Goal: Task Accomplishment & Management: Manage account settings

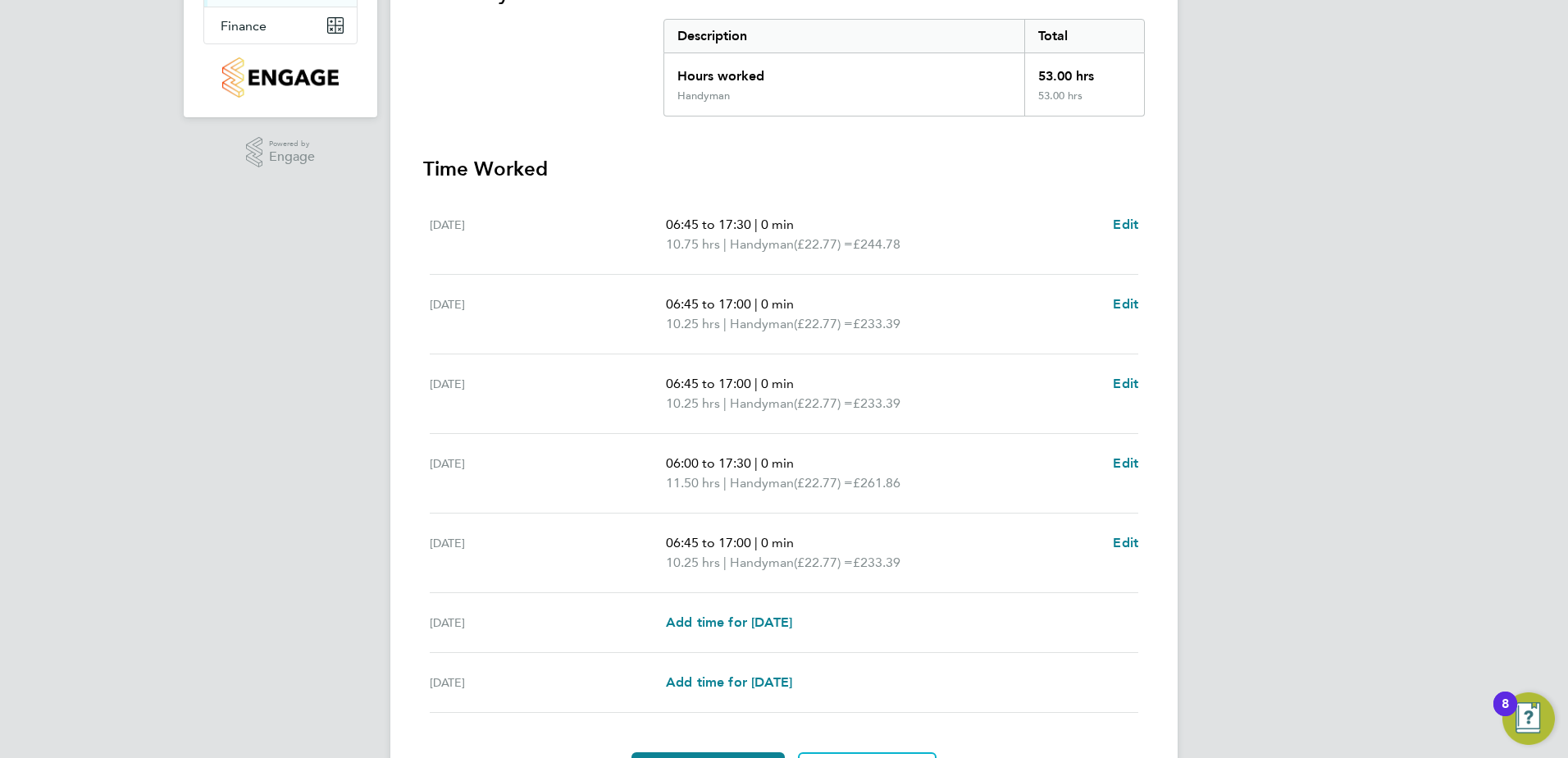
scroll to position [428, 0]
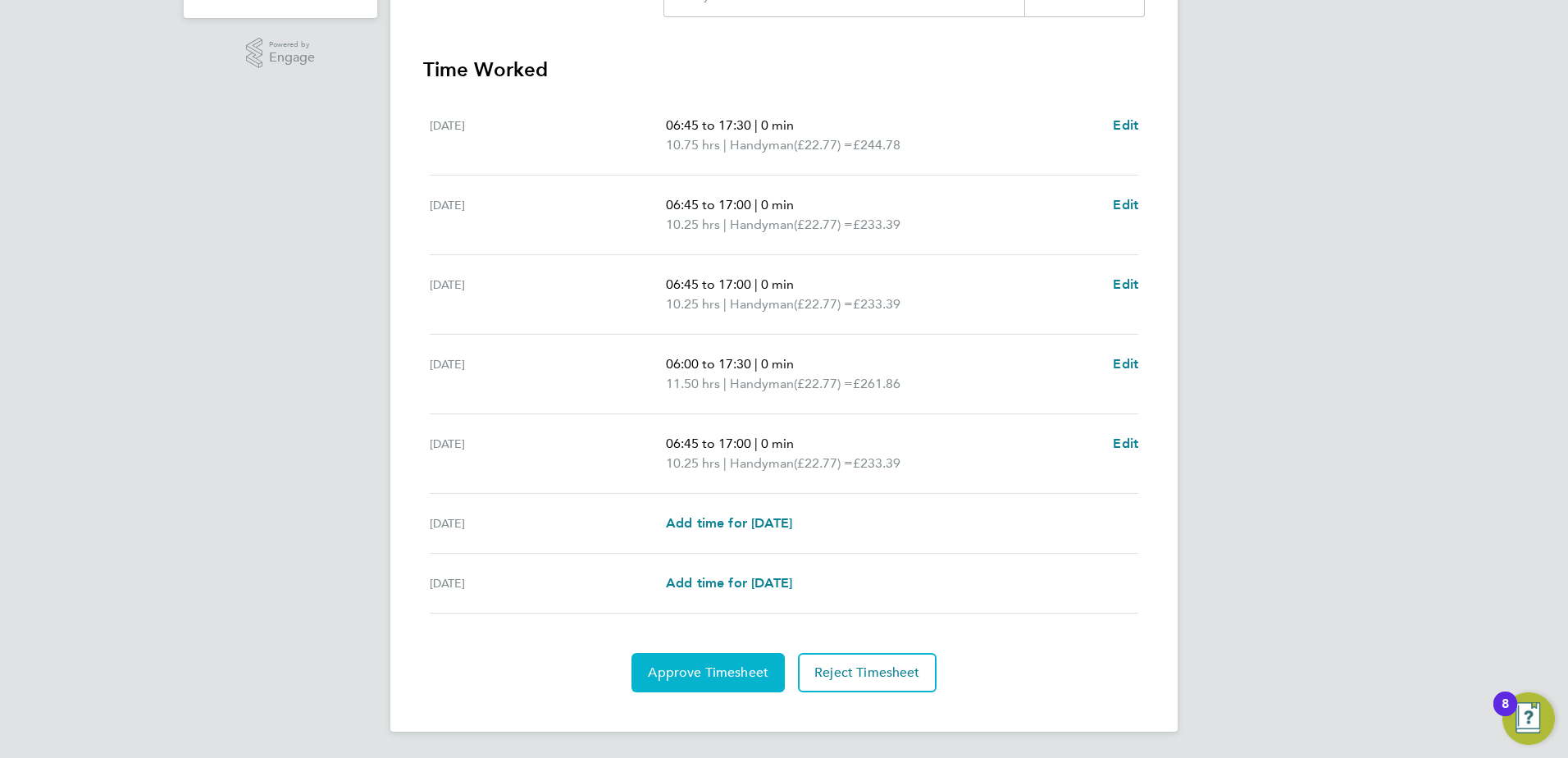
click at [640, 681] on button "Approve Timesheet" at bounding box center [708, 673] width 154 height 40
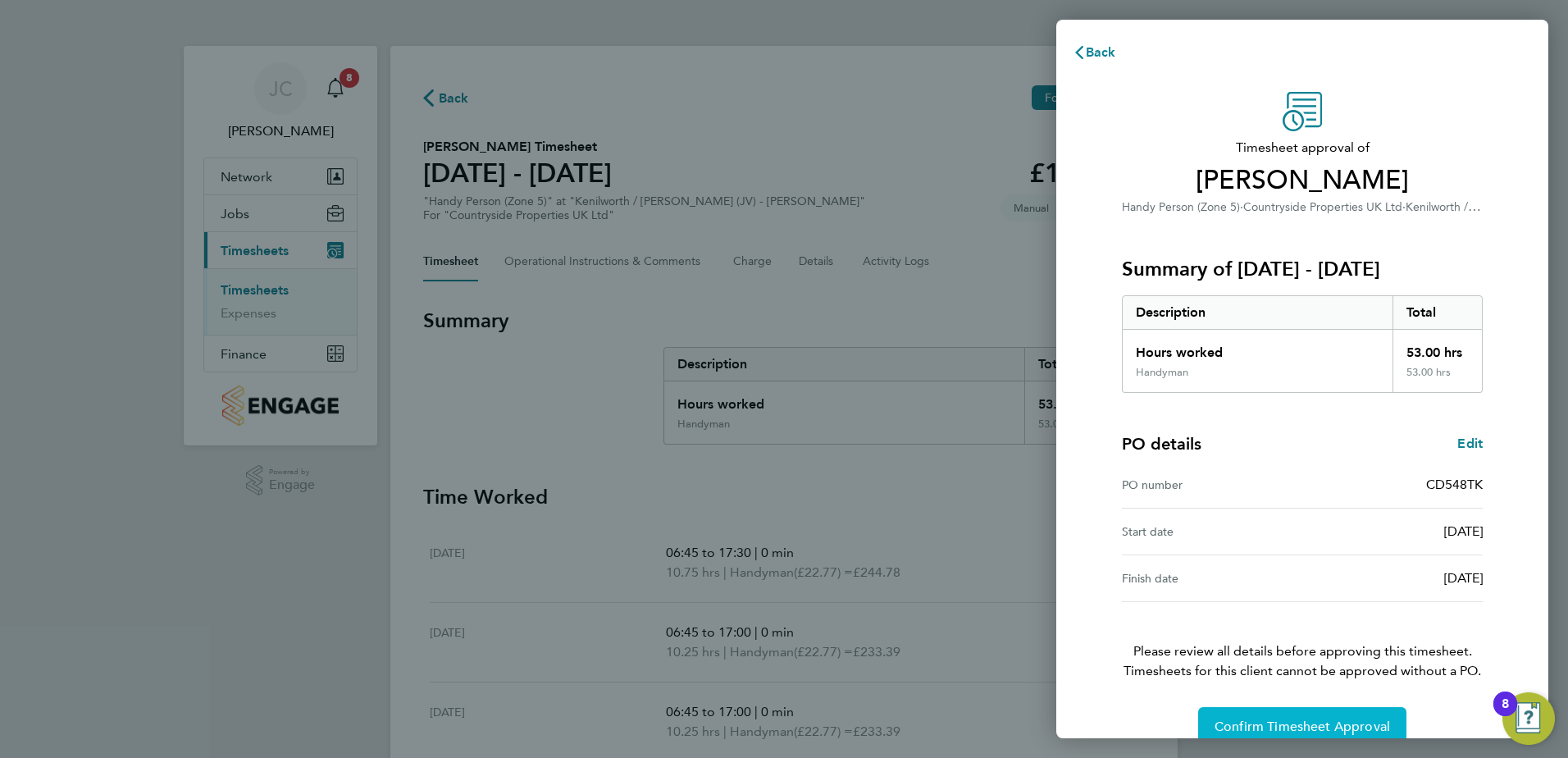
click at [1249, 715] on button "Confirm Timesheet Approval" at bounding box center [1302, 727] width 209 height 40
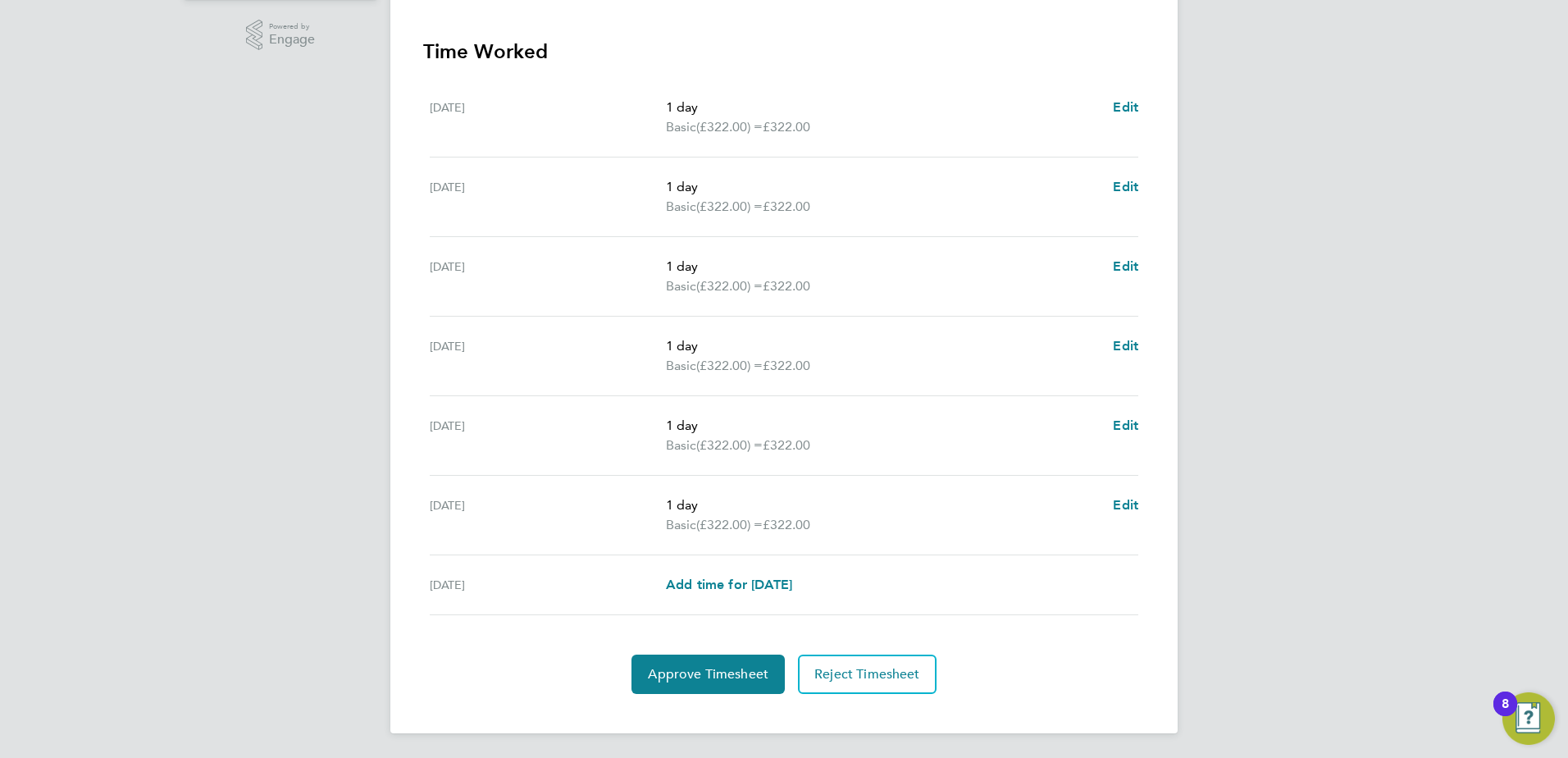
scroll to position [447, 0]
click at [714, 681] on button "Approve Timesheet" at bounding box center [708, 673] width 154 height 40
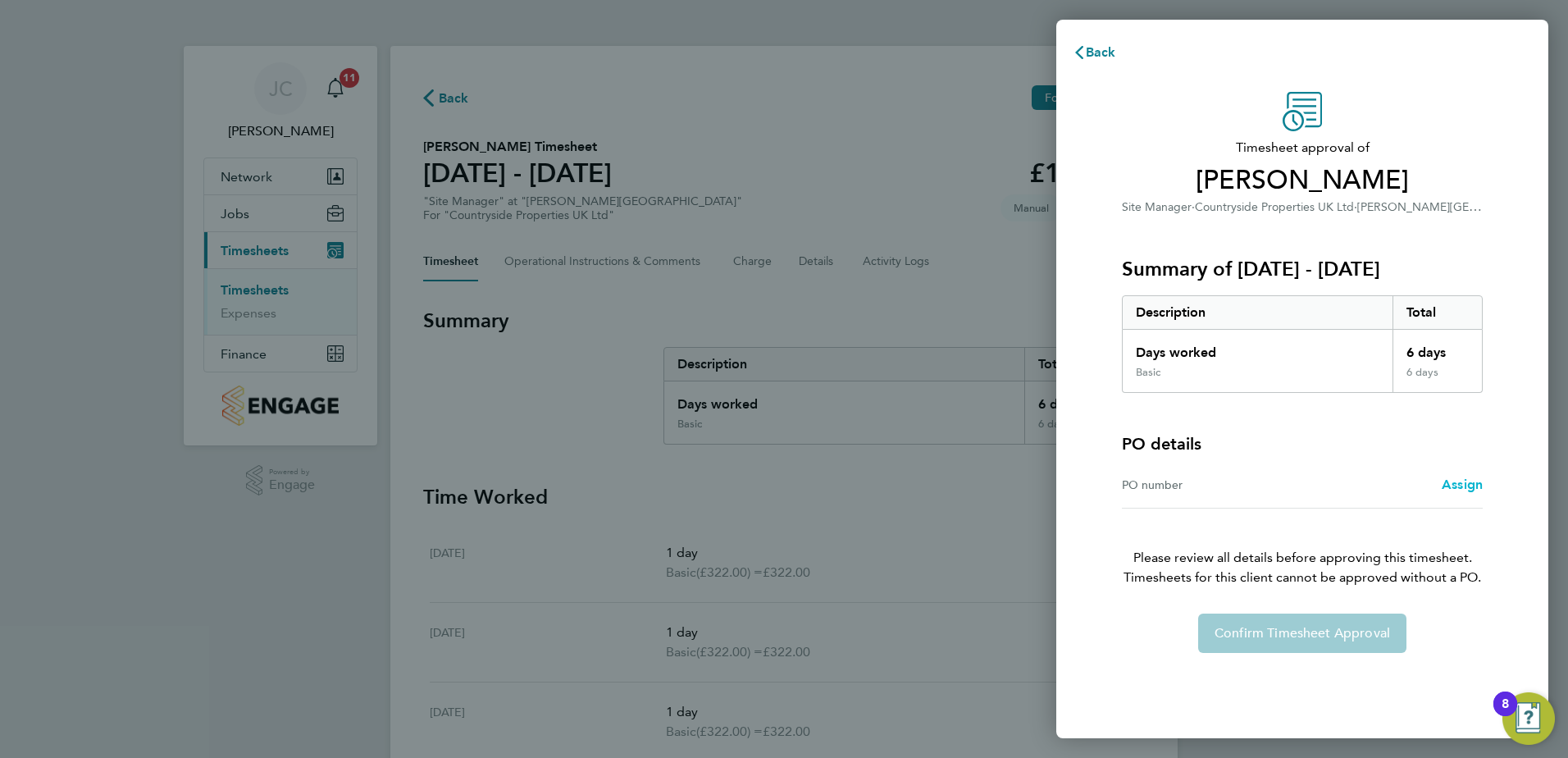
click at [1472, 482] on span "Assign" at bounding box center [1461, 484] width 41 height 16
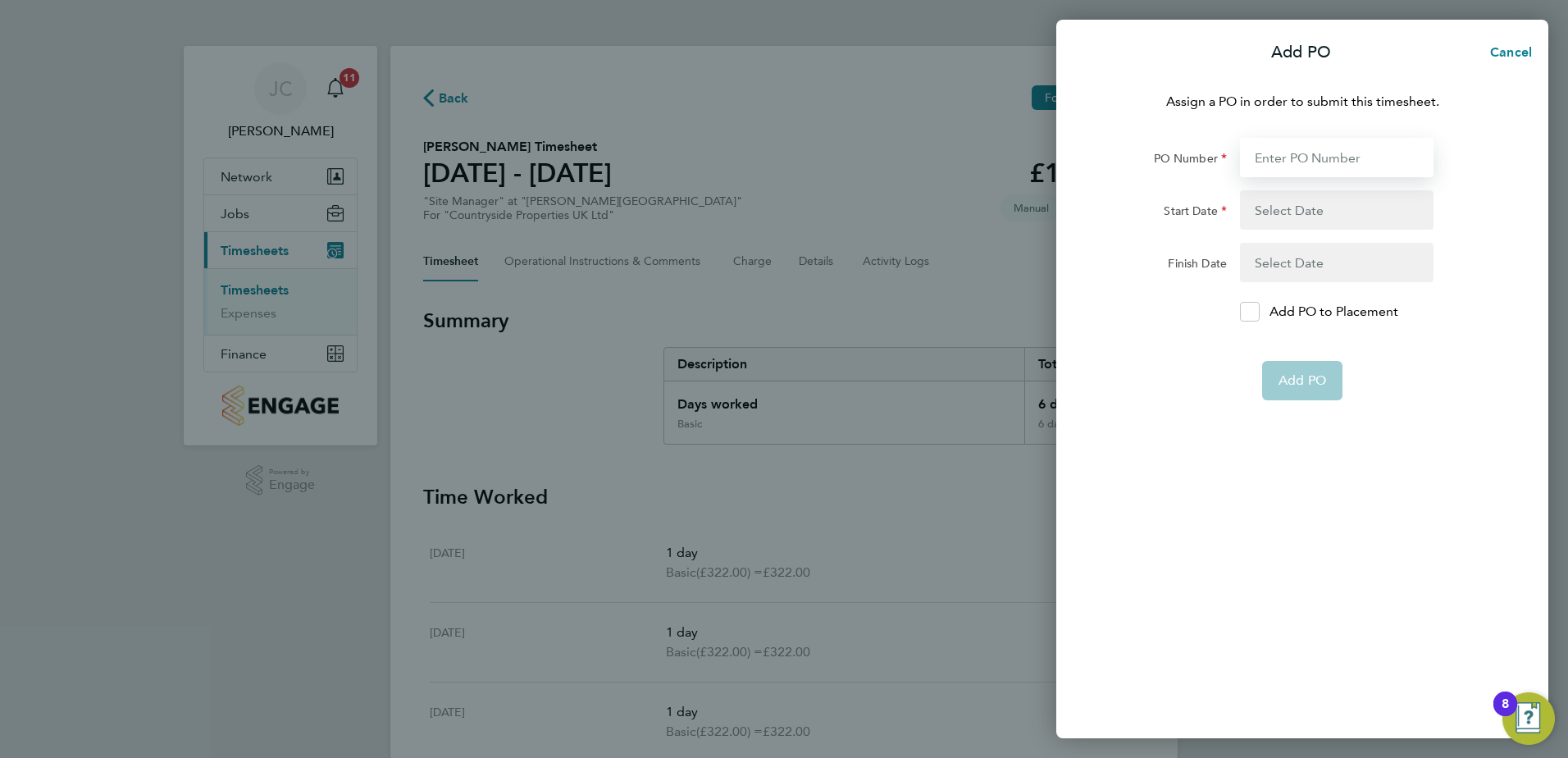
click at [1269, 156] on input "PO Number" at bounding box center [1336, 158] width 193 height 40
type input "CZ502"
type input "[DATE]"
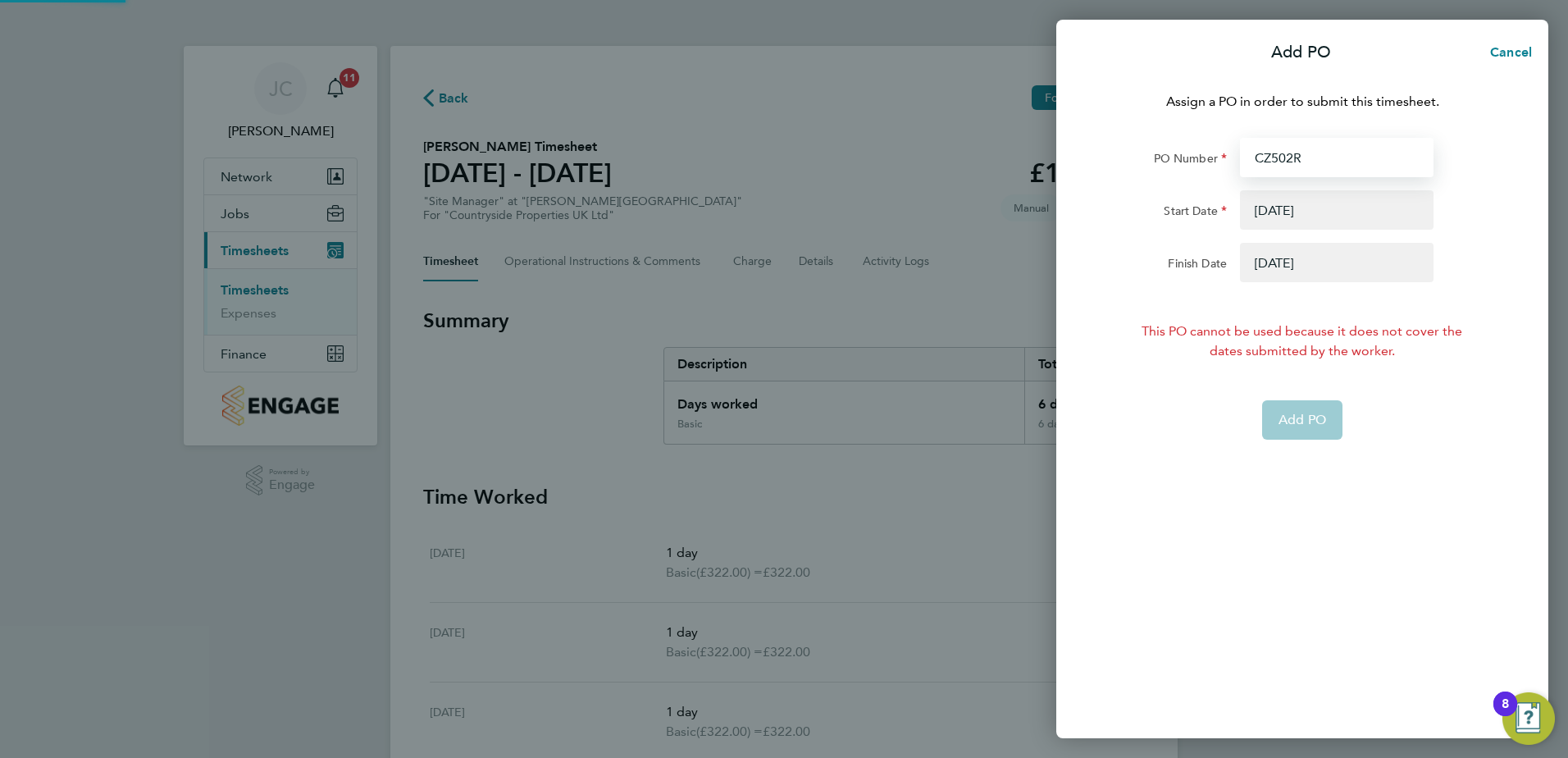
type input "CZ502RK"
type input "[DATE]"
type input "CZ502RK"
click at [1309, 260] on button "button" at bounding box center [1336, 262] width 193 height 40
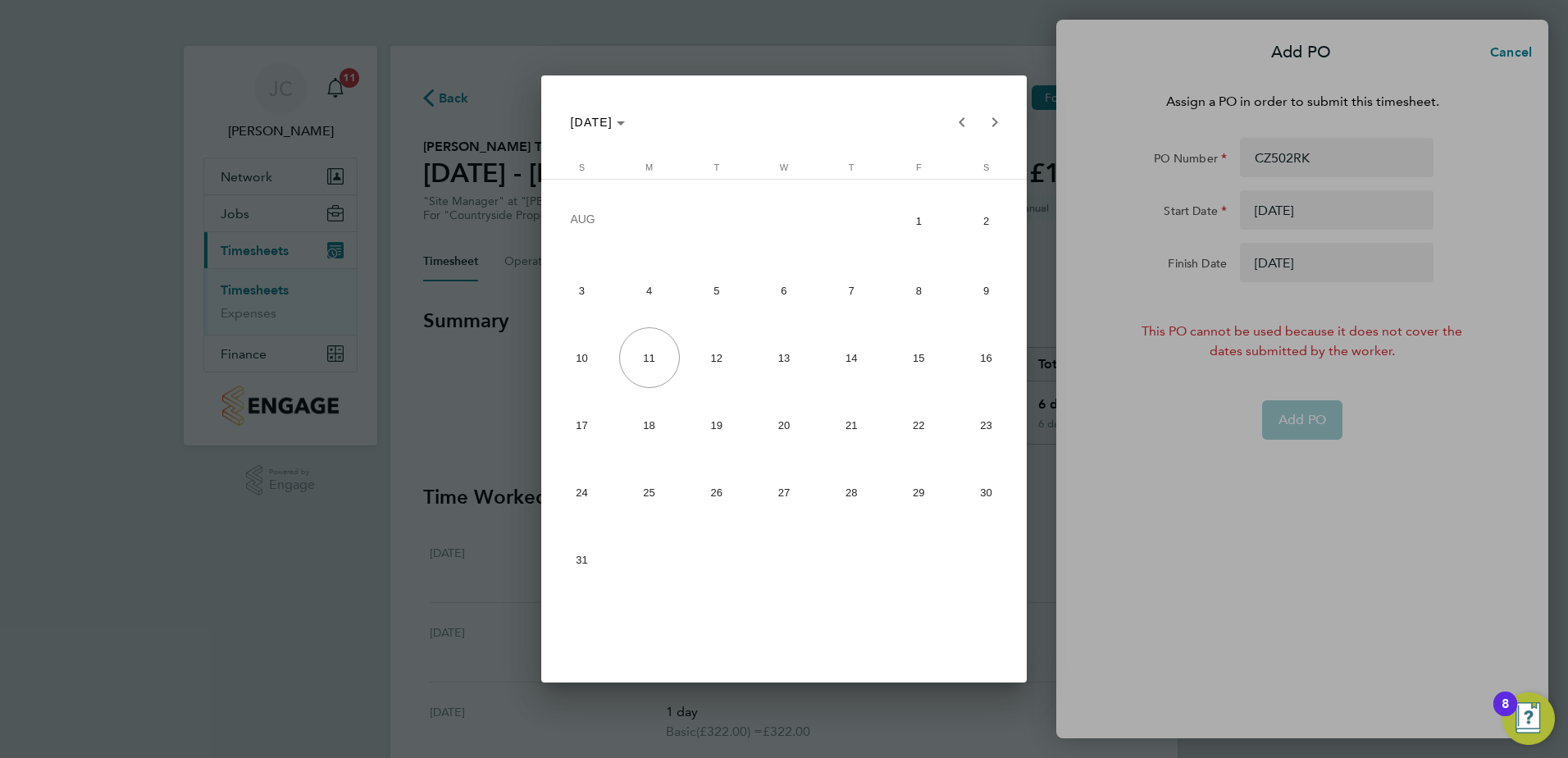
click at [567, 354] on span "10" at bounding box center [581, 358] width 60 height 60
type input "[DATE]"
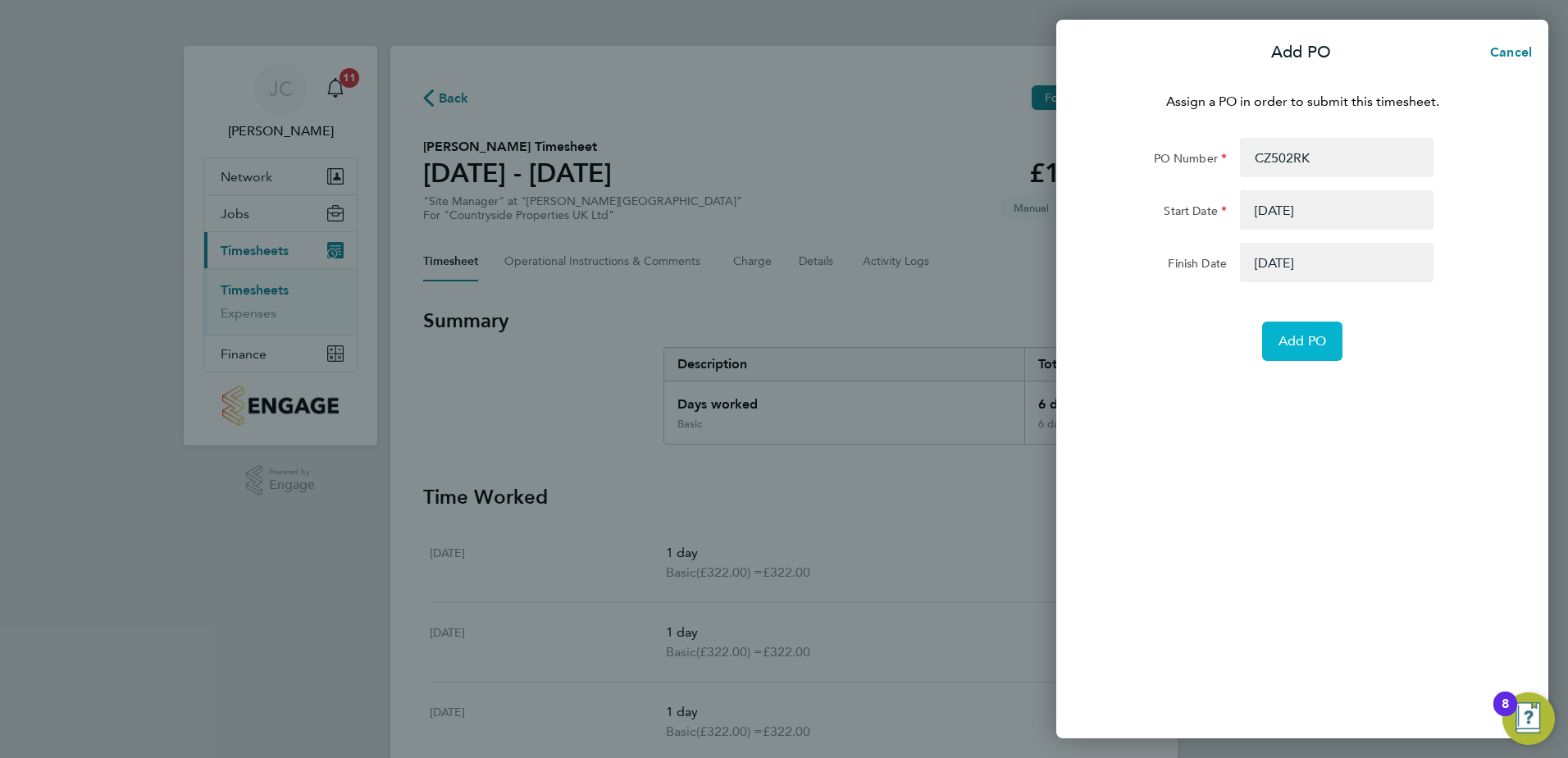
click at [1304, 342] on span "Add PO" at bounding box center [1302, 341] width 47 height 16
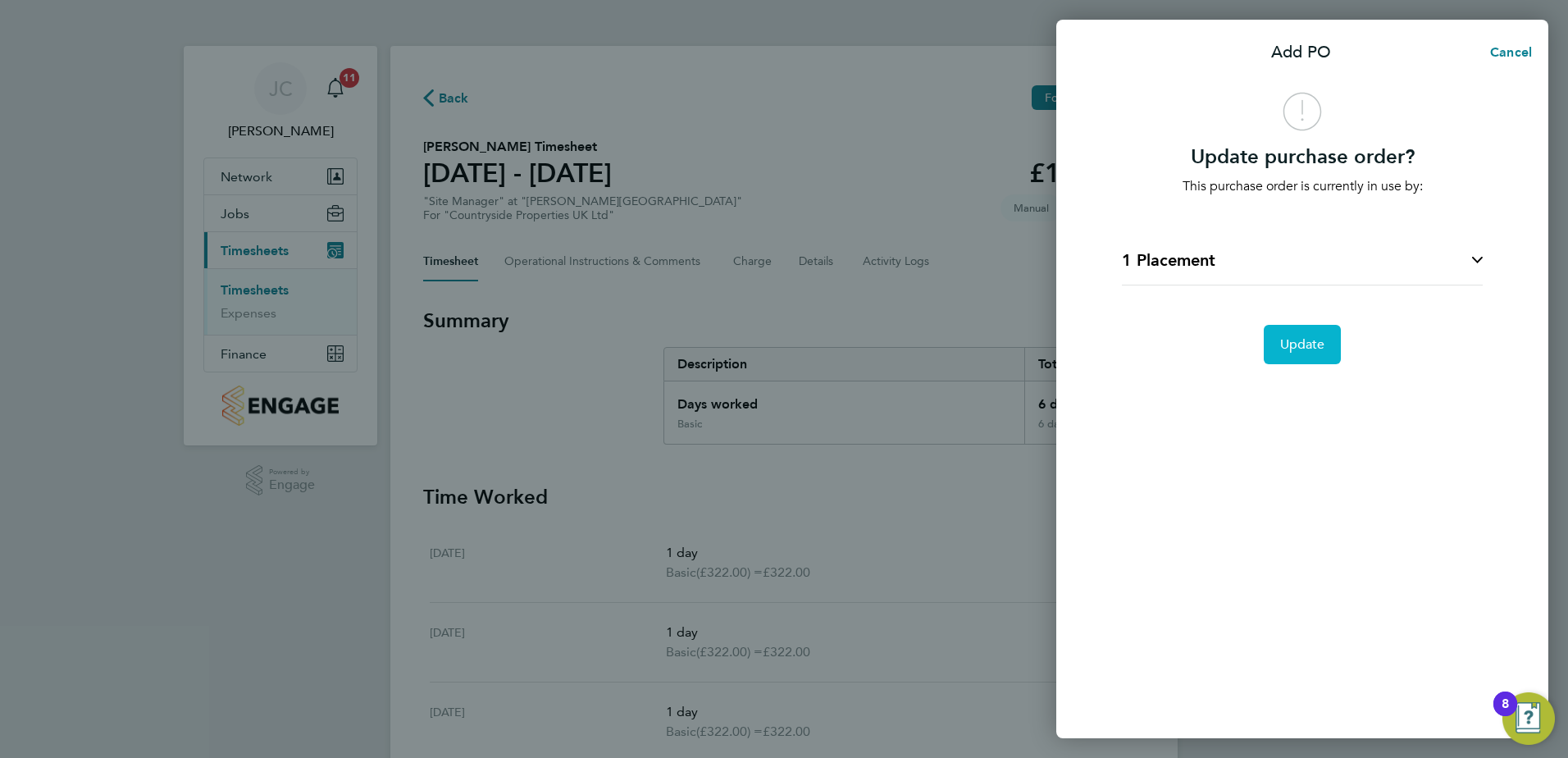
click at [1304, 342] on span "Update" at bounding box center [1303, 344] width 45 height 16
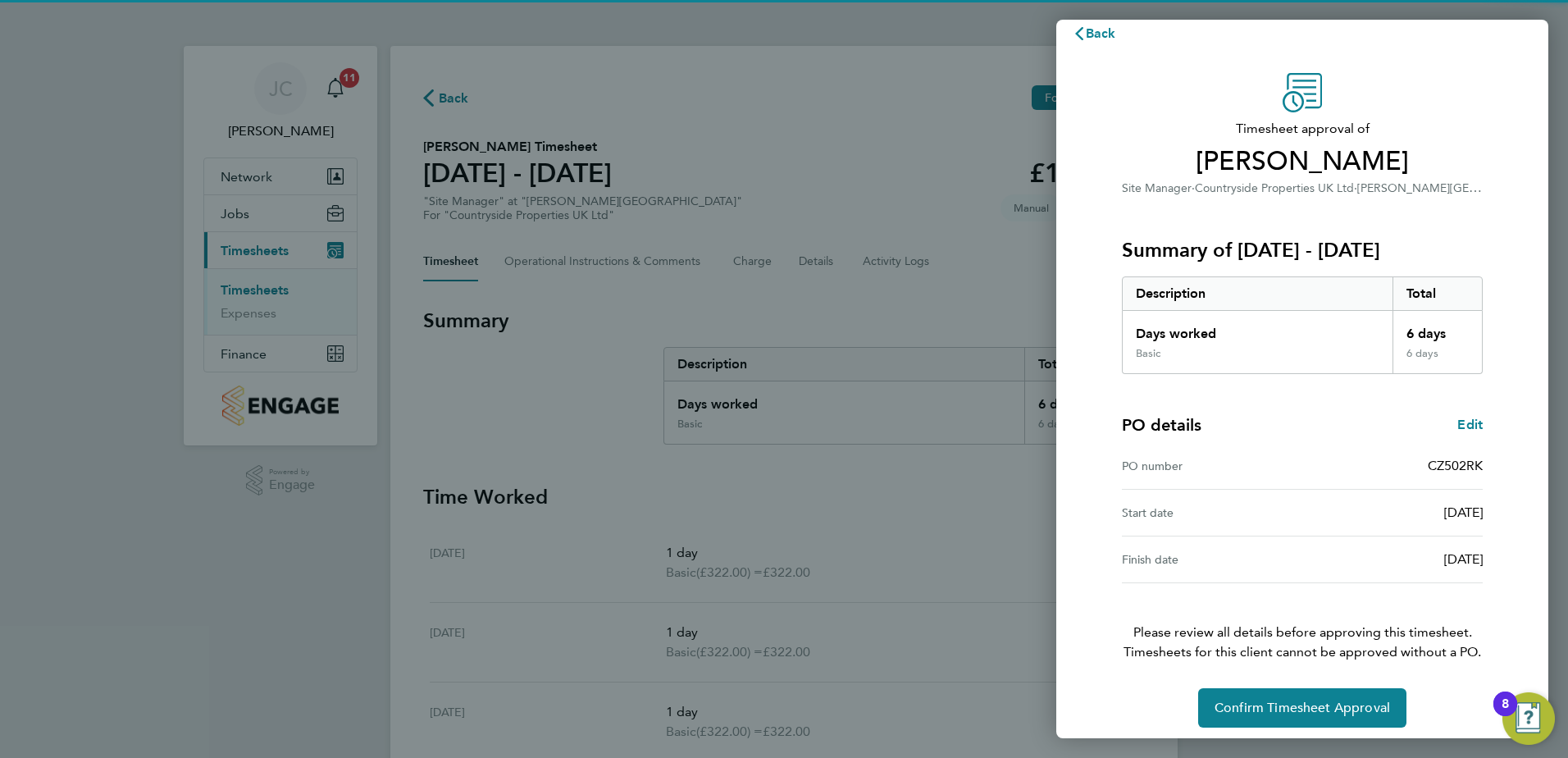
scroll to position [28, 0]
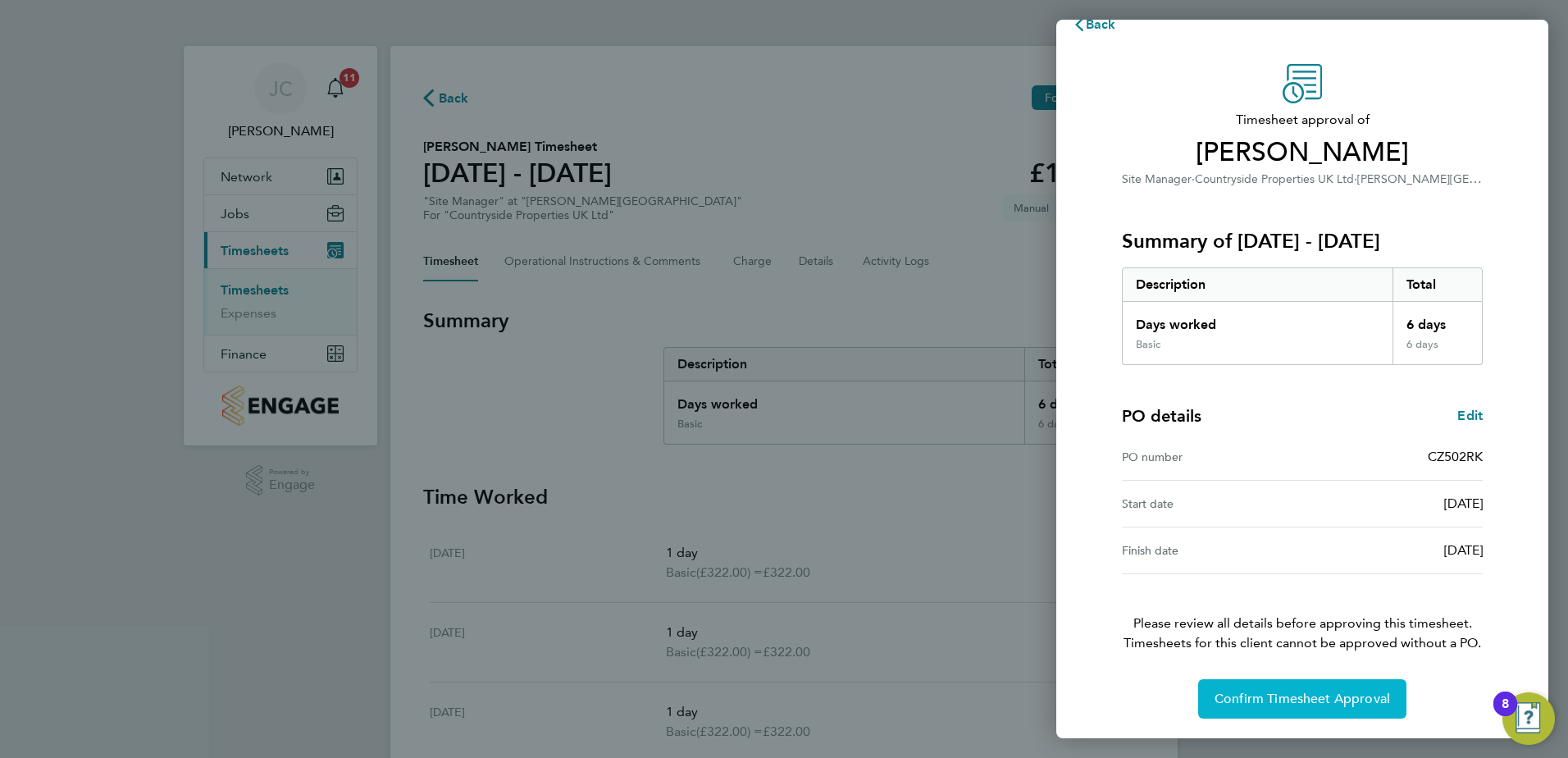
click at [1277, 695] on span "Confirm Timesheet Approval" at bounding box center [1302, 699] width 175 height 16
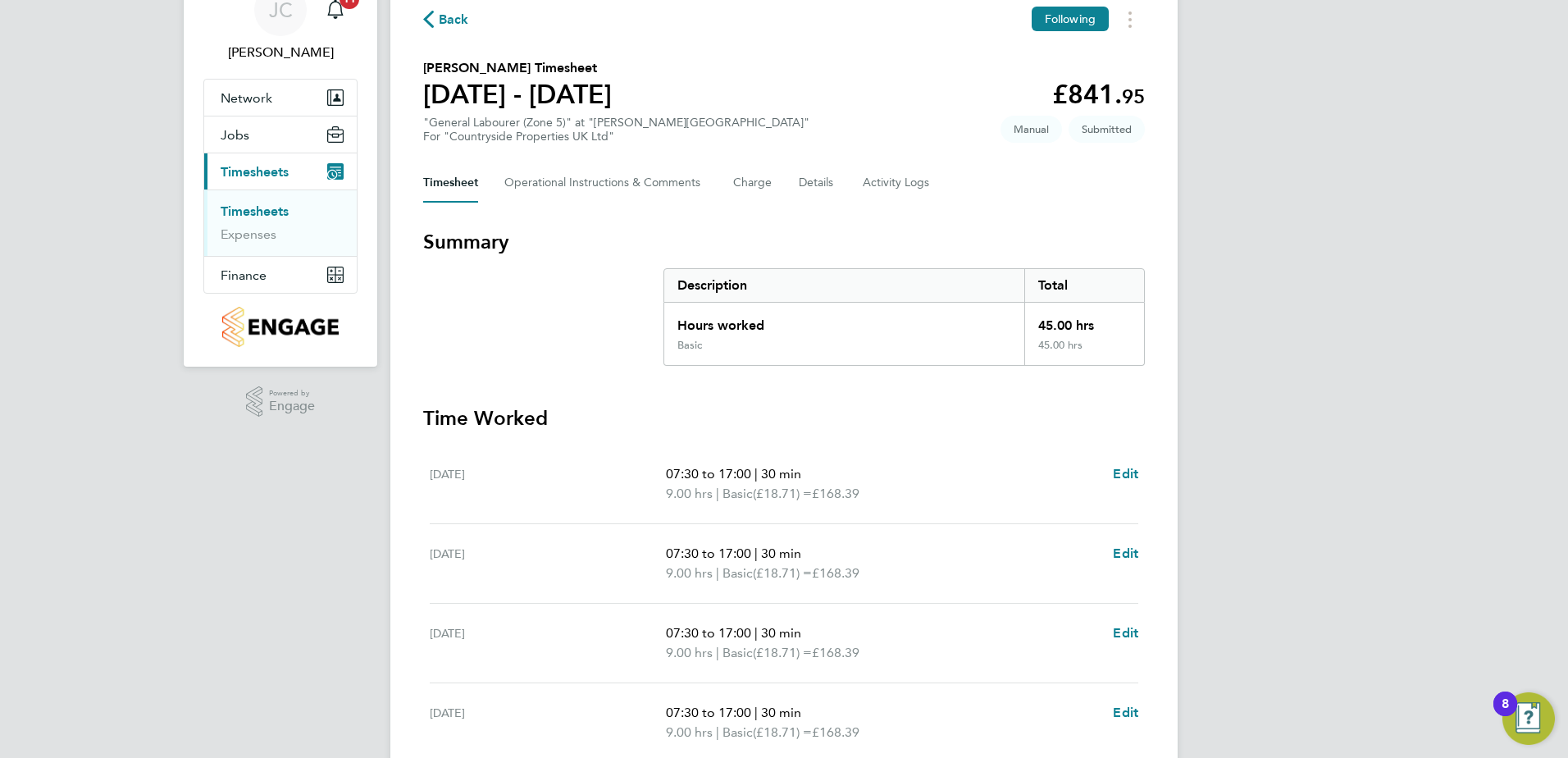
scroll to position [308, 0]
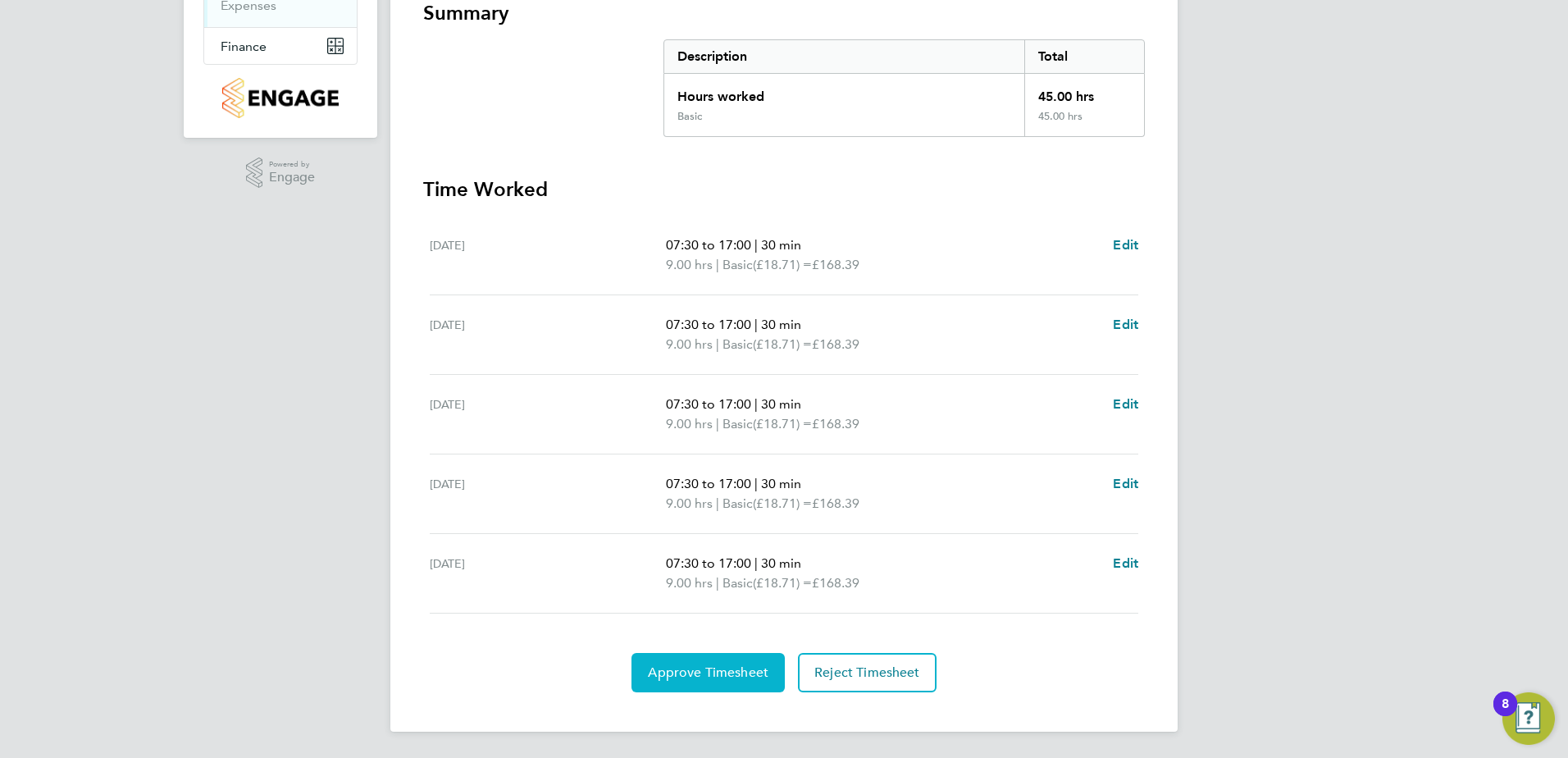
click at [725, 670] on span "Approve Timesheet" at bounding box center [709, 672] width 121 height 16
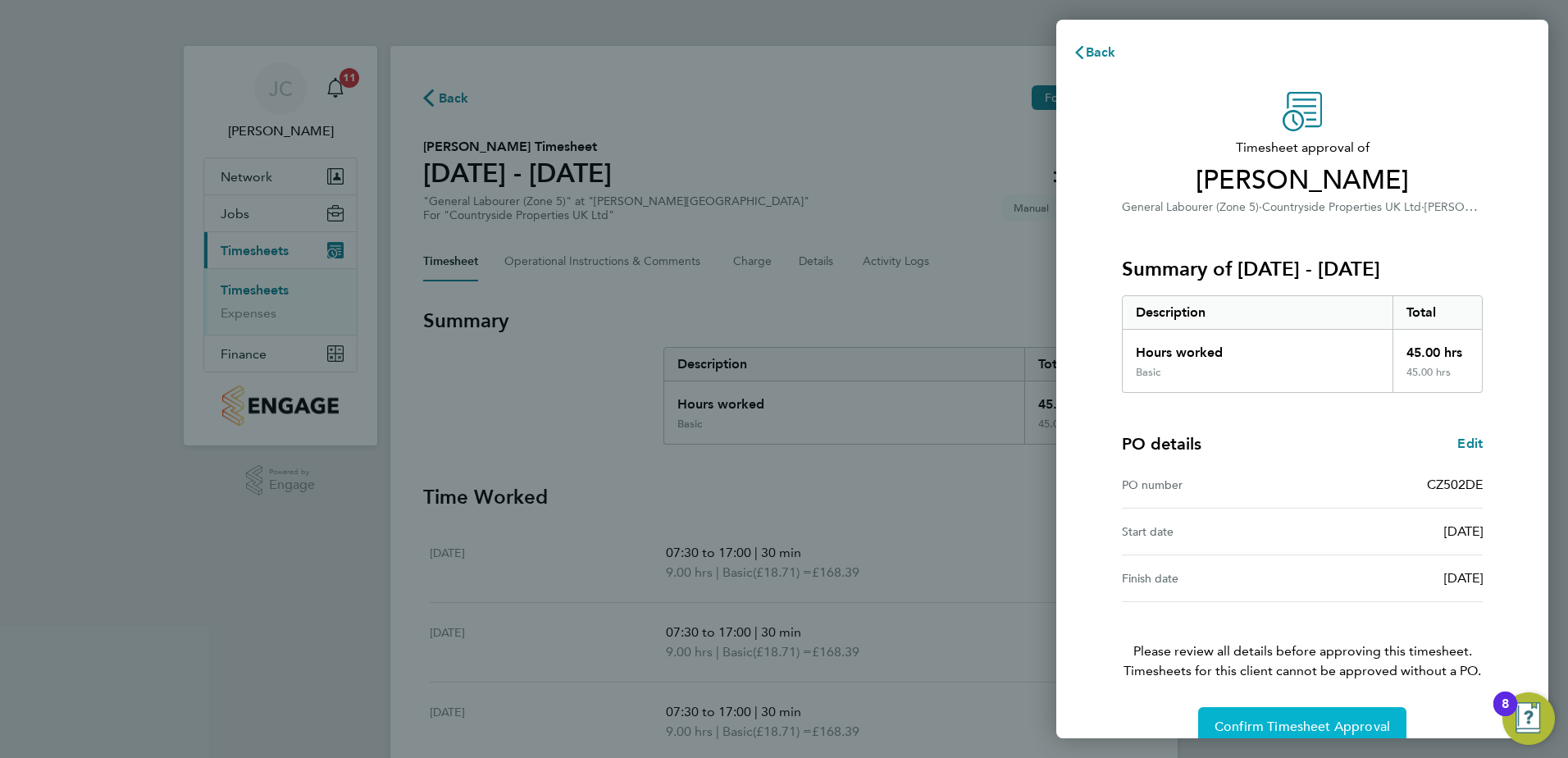
click at [1300, 730] on span "Confirm Timesheet Approval" at bounding box center [1302, 726] width 175 height 16
